Goal: Transaction & Acquisition: Purchase product/service

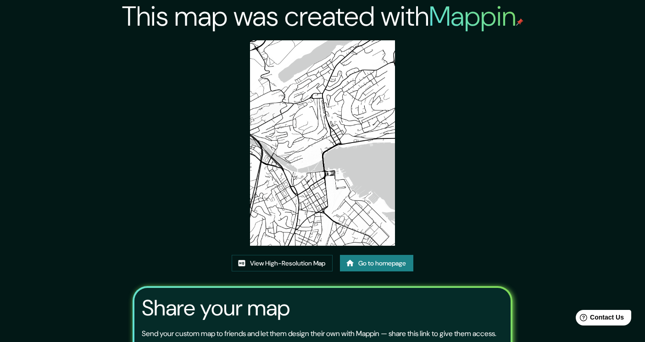
scroll to position [92, 0]
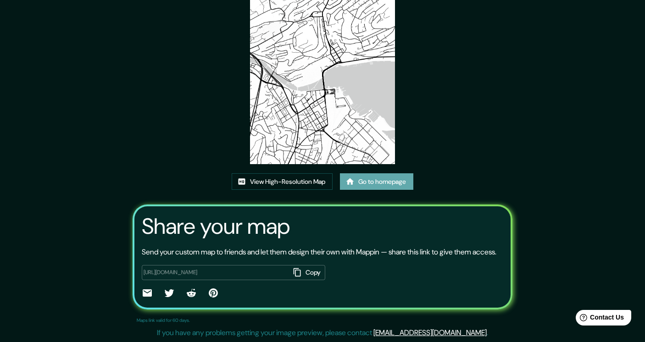
click at [372, 173] on link "Go to homepage" at bounding box center [376, 181] width 73 height 17
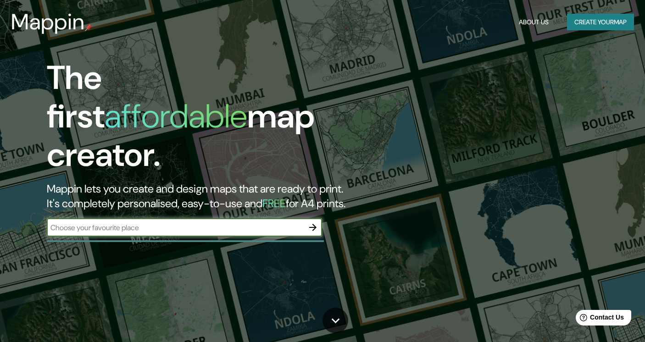
click at [170, 222] on input "text" at bounding box center [175, 227] width 257 height 11
click at [133, 222] on input "text" at bounding box center [175, 227] width 257 height 11
type input "zurich"
click at [312, 222] on icon "button" at bounding box center [312, 227] width 11 height 11
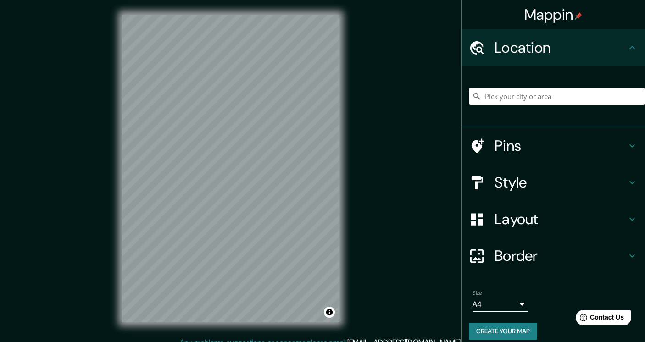
click at [498, 95] on input "Pick your city or area" at bounding box center [557, 96] width 176 height 17
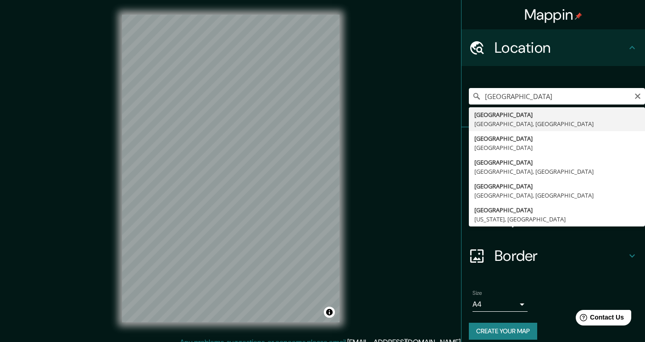
type input "Zürich, Zürich, Switzerland"
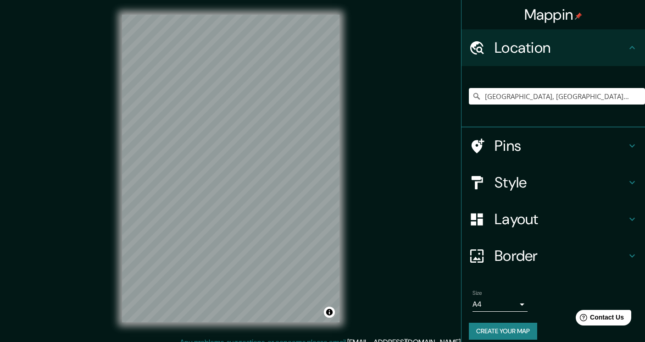
click at [522, 305] on body "Mappin Location Zürich, Zürich, Switzerland Pins Style Layout Border Choose a b…" at bounding box center [322, 171] width 645 height 342
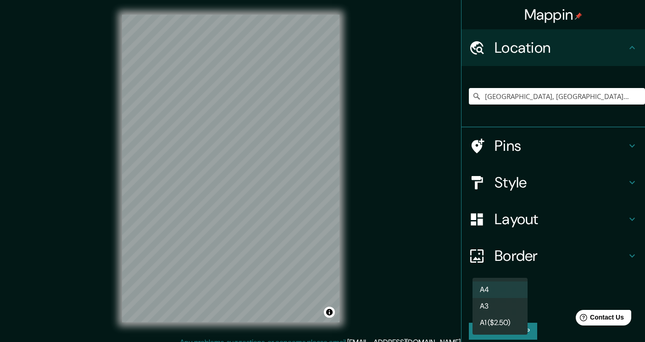
click at [497, 307] on li "A3" at bounding box center [499, 306] width 55 height 17
type input "a4"
click at [500, 332] on button "Create your map" at bounding box center [503, 331] width 68 height 17
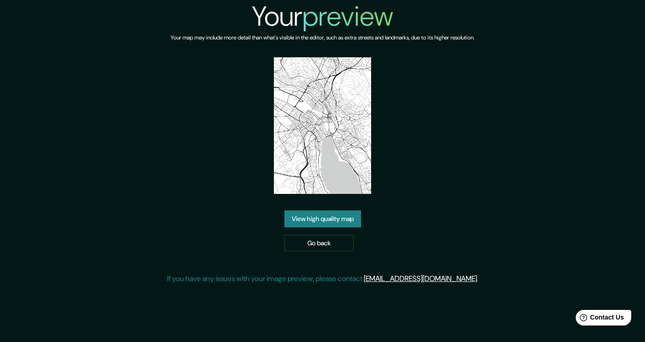
click at [318, 221] on link "View high quality map" at bounding box center [322, 219] width 77 height 17
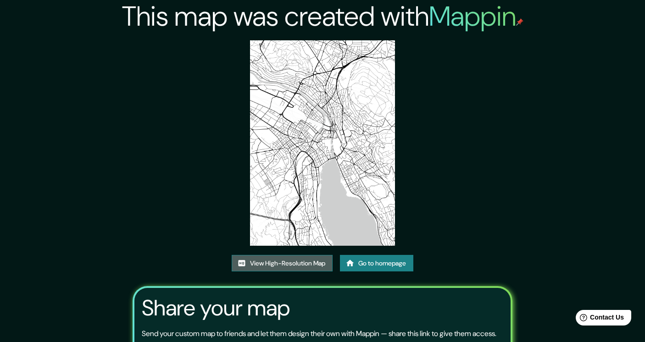
click at [289, 263] on link "View High-Resolution Map" at bounding box center [282, 263] width 101 height 17
